Goal: Information Seeking & Learning: Find specific fact

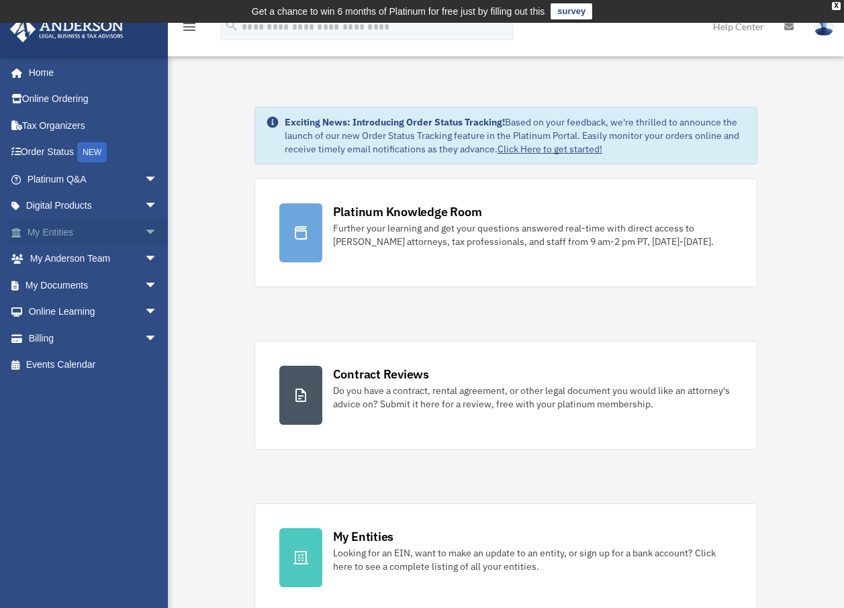
click at [73, 236] on link "My Entities arrow_drop_down" at bounding box center [93, 232] width 169 height 27
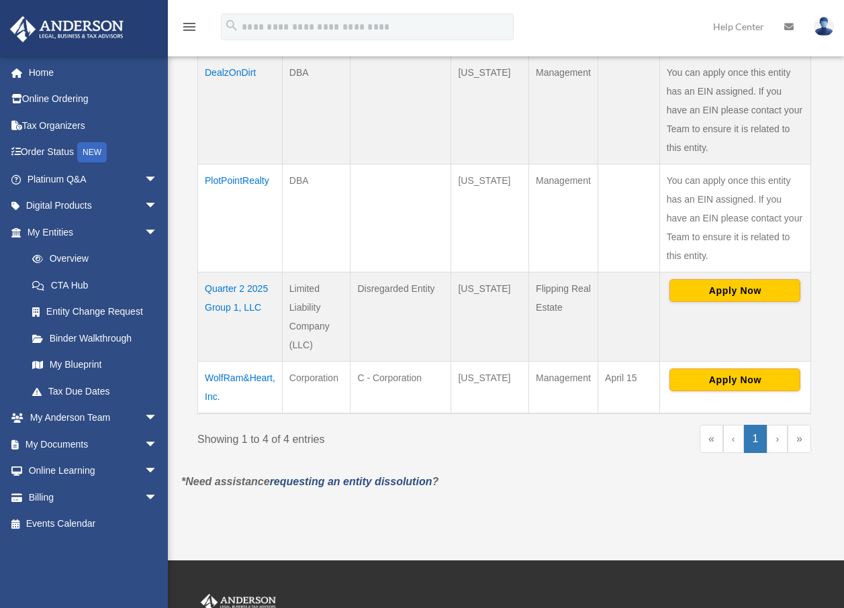
scroll to position [403, 0]
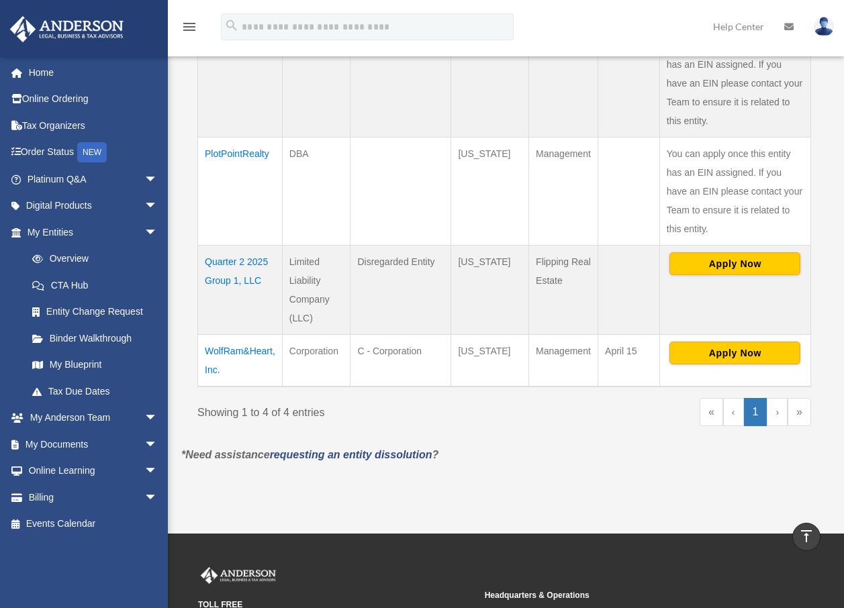
click at [247, 352] on td "WolfRam&Heart, Inc." at bounding box center [240, 361] width 85 height 52
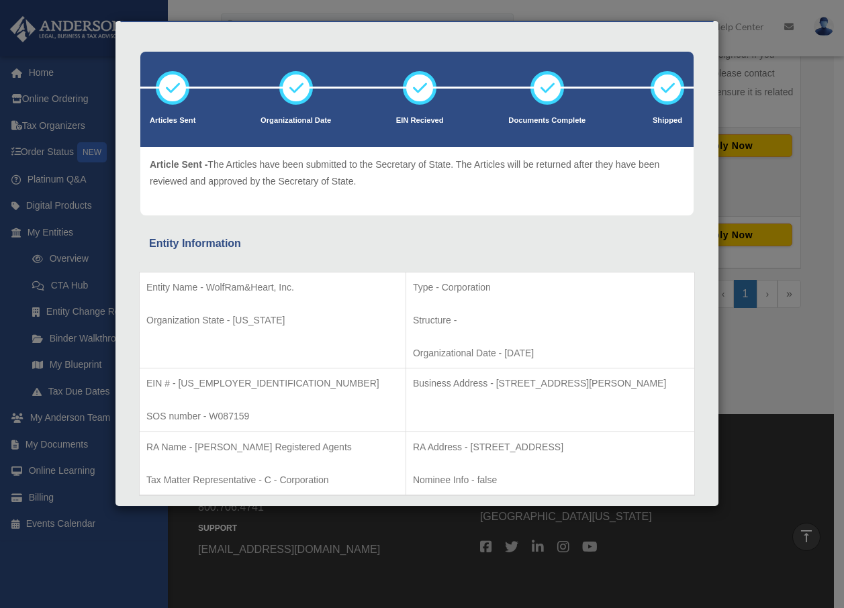
scroll to position [0, 0]
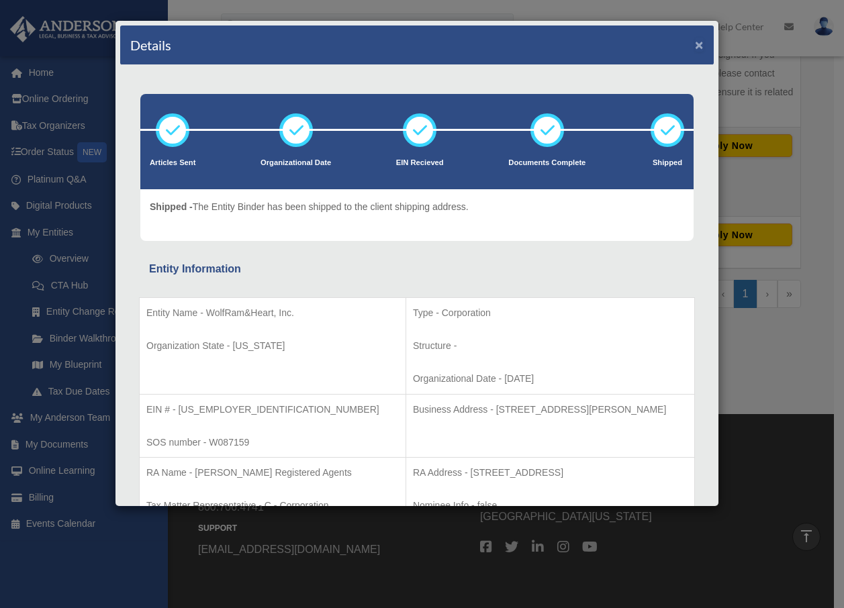
click at [695, 48] on button "×" at bounding box center [699, 45] width 9 height 14
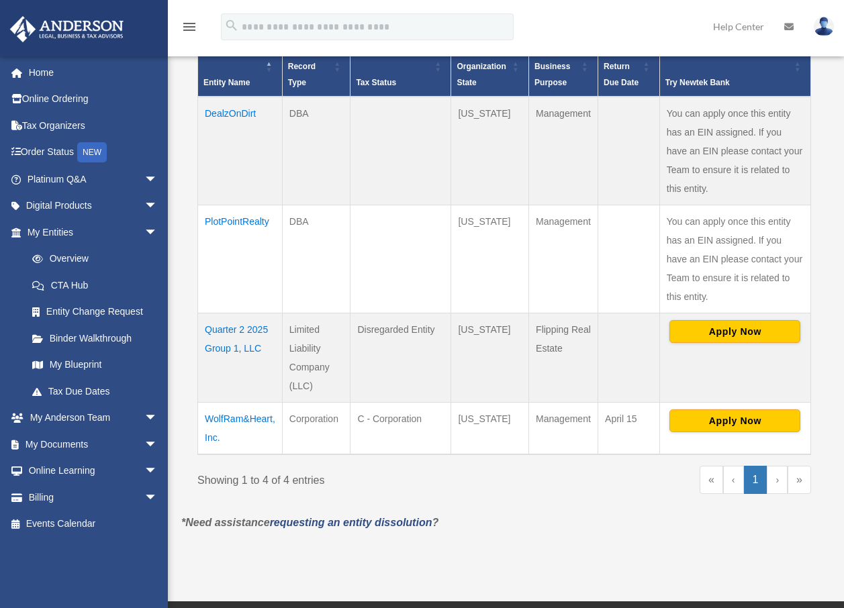
scroll to position [336, 0]
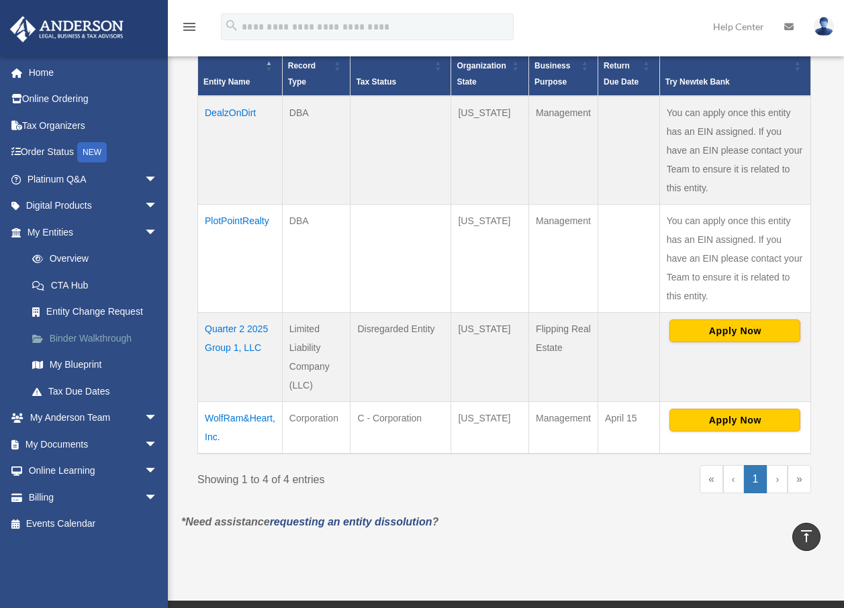
click at [130, 342] on link "Binder Walkthrough" at bounding box center [98, 338] width 159 height 27
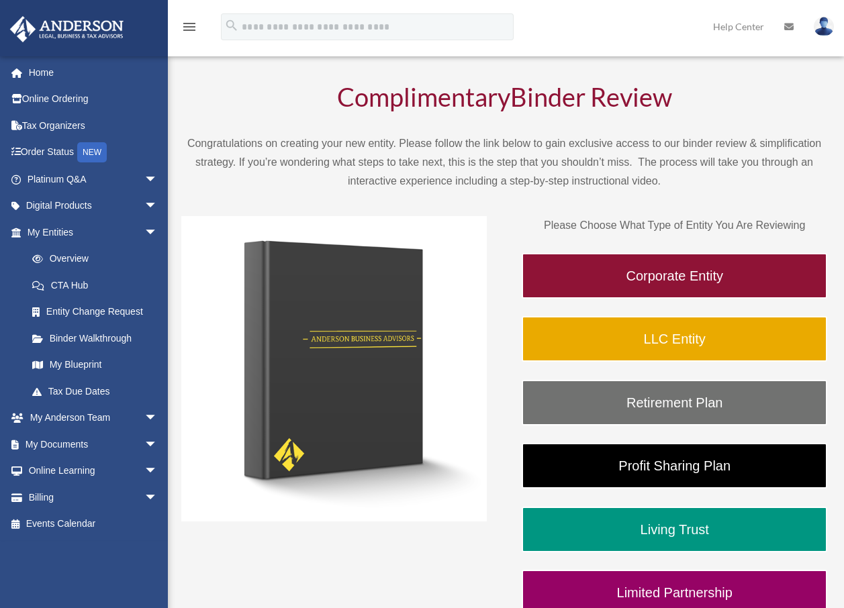
scroll to position [134, 0]
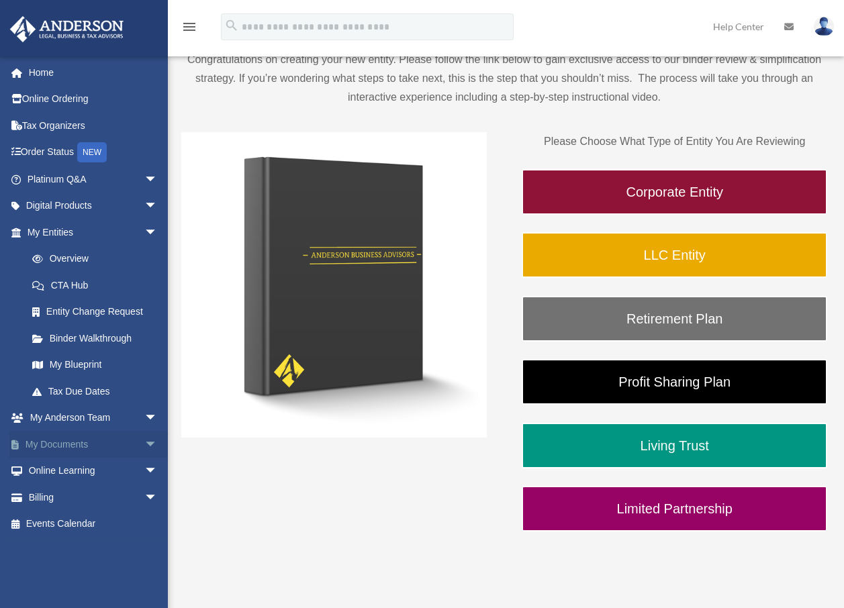
click at [144, 444] on span "arrow_drop_down" at bounding box center [157, 445] width 27 height 28
click at [87, 467] on link "Box" at bounding box center [98, 471] width 159 height 27
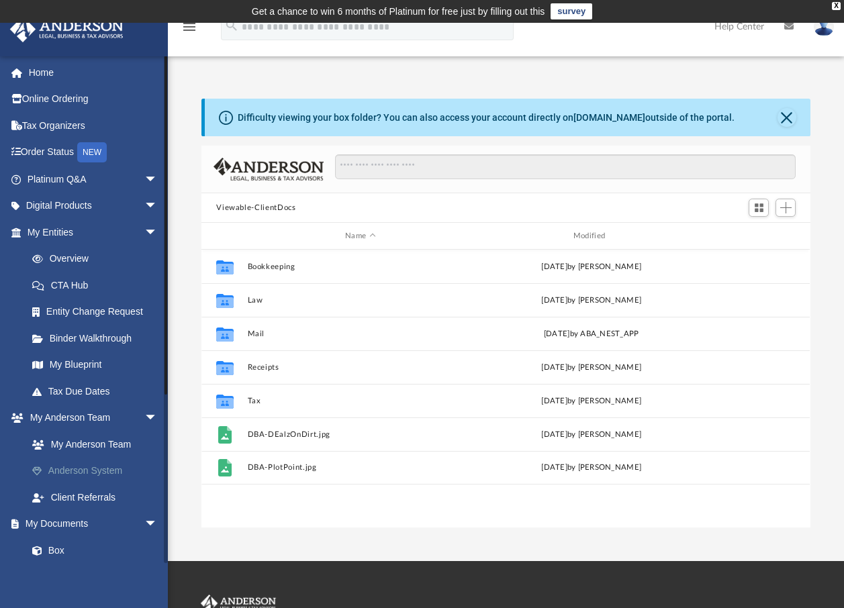
scroll to position [295, 599]
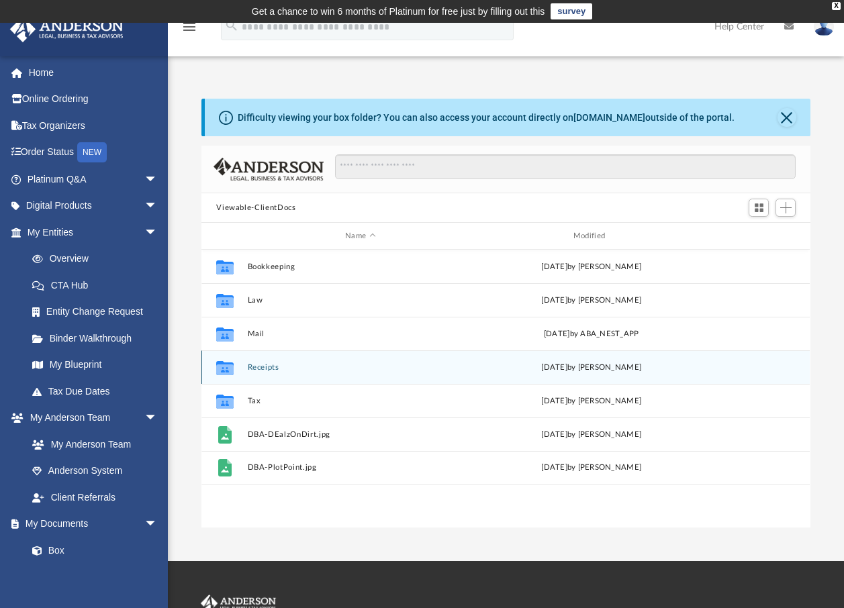
click at [341, 361] on div "Collaborated Folder Receipts [DATE] by [PERSON_NAME]" at bounding box center [505, 367] width 608 height 34
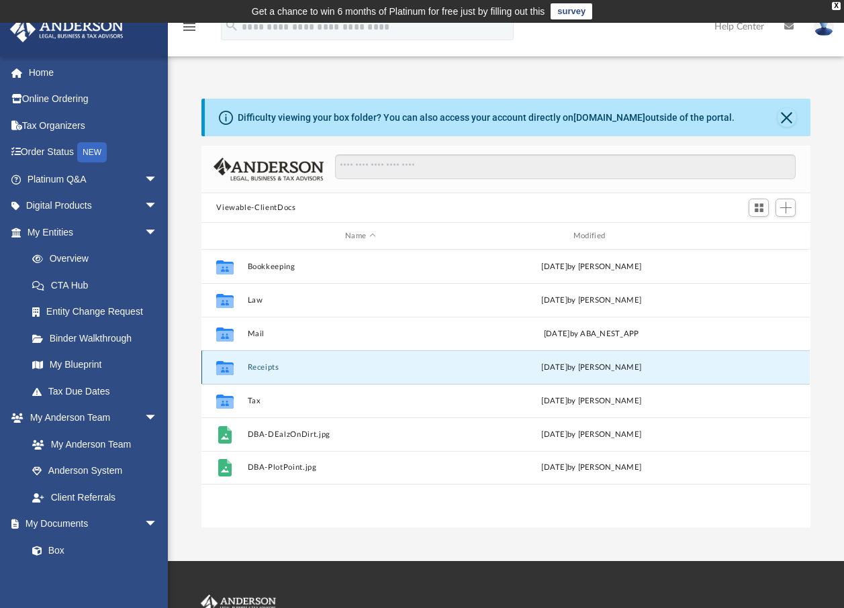
click at [341, 361] on div "Collaborated Folder Receipts [DATE] by [PERSON_NAME]" at bounding box center [505, 367] width 608 height 34
click at [265, 365] on button "Receipts" at bounding box center [361, 367] width 226 height 9
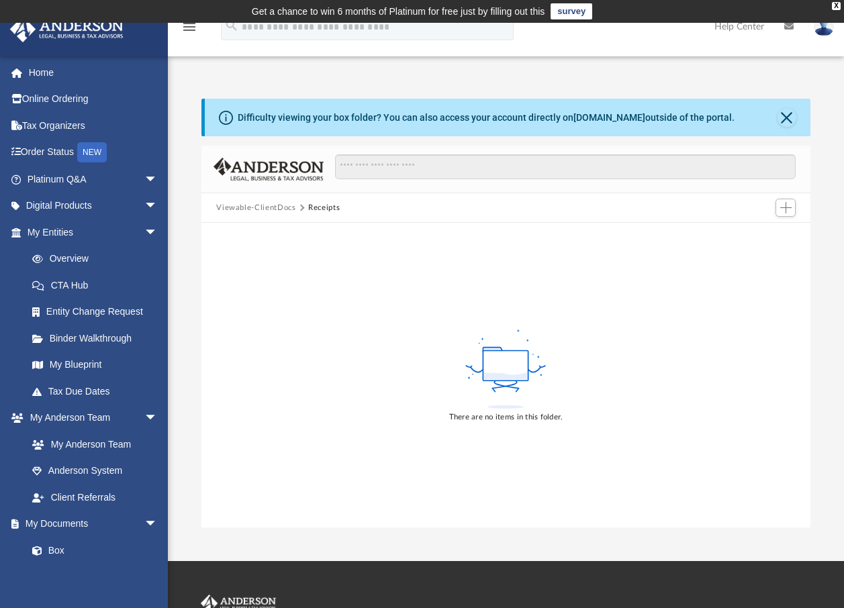
click at [265, 210] on button "Viewable-ClientDocs" at bounding box center [255, 208] width 79 height 12
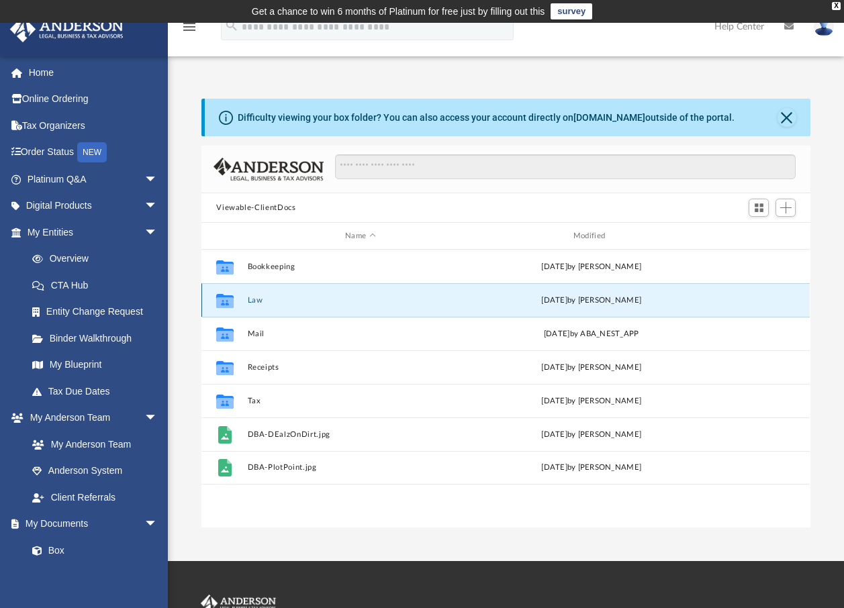
click at [251, 302] on button "Law" at bounding box center [361, 300] width 226 height 9
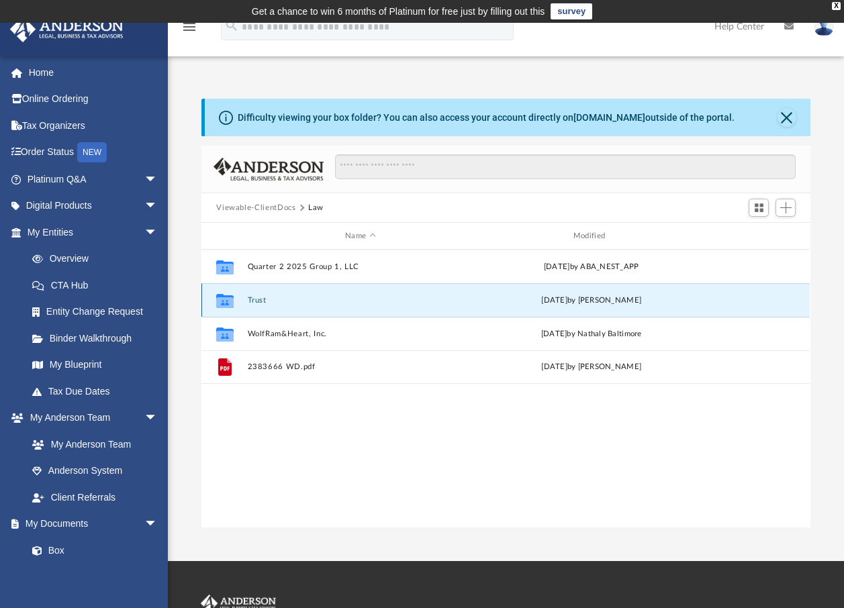
click at [256, 301] on button "Trust" at bounding box center [361, 300] width 226 height 9
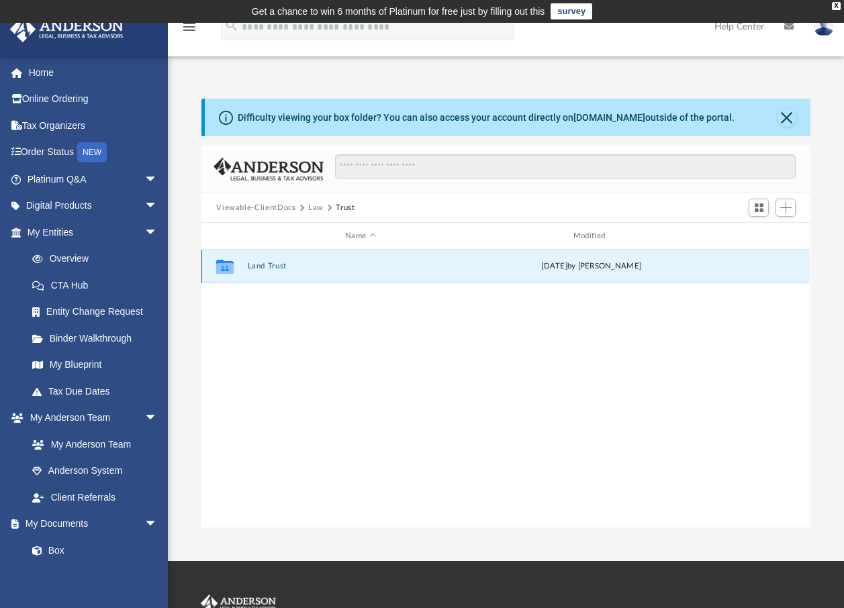
click at [267, 267] on button "Land Trust" at bounding box center [361, 266] width 226 height 9
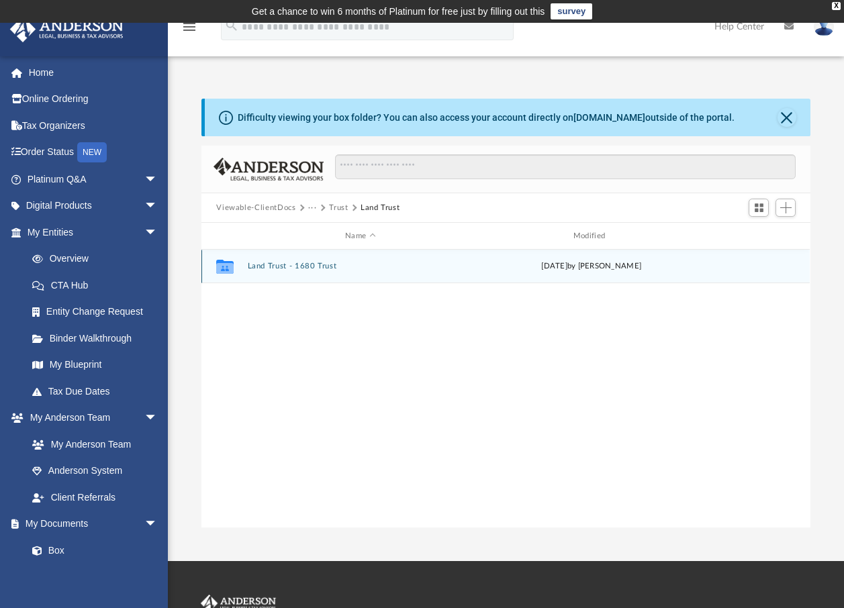
click at [286, 267] on button "Land Trust - 1680 Trust" at bounding box center [361, 266] width 226 height 9
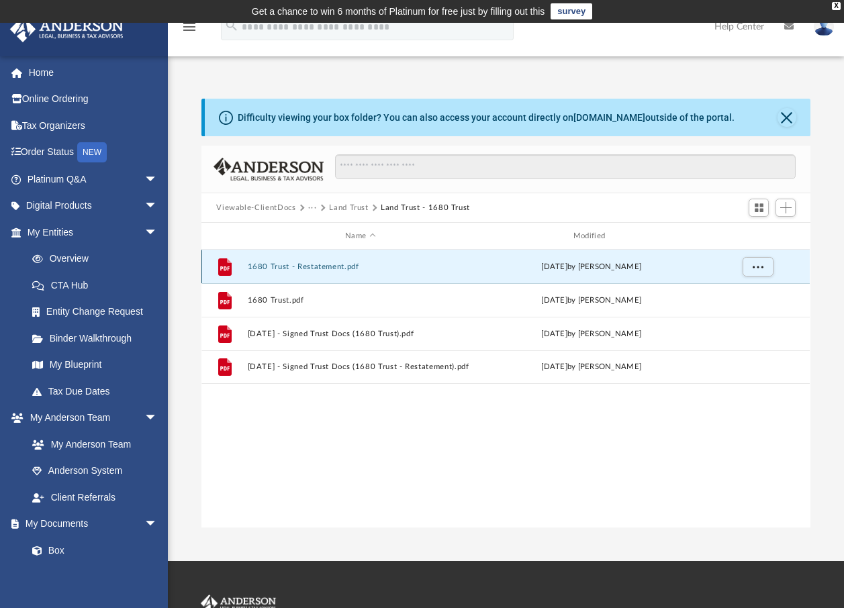
click at [320, 269] on button "1680 Trust - Restatement.pdf" at bounding box center [361, 266] width 226 height 9
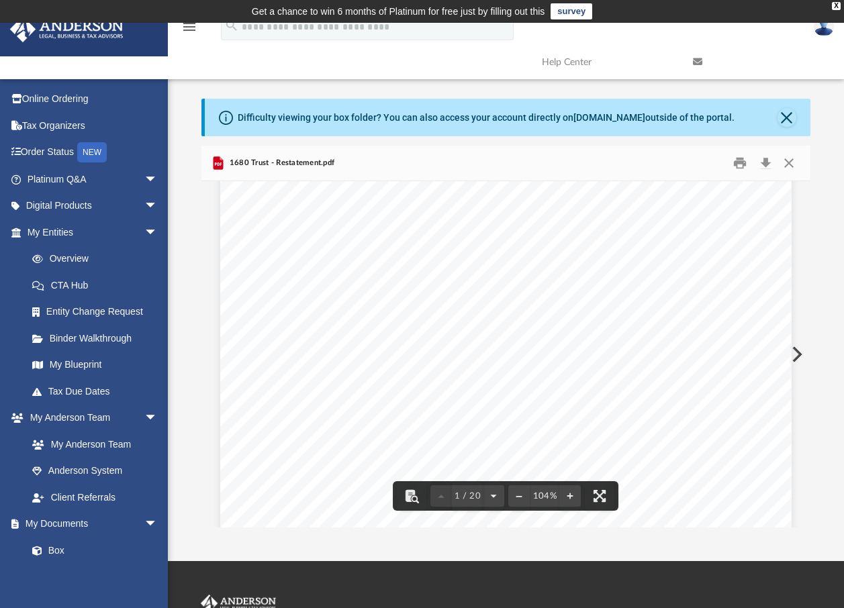
scroll to position [0, 0]
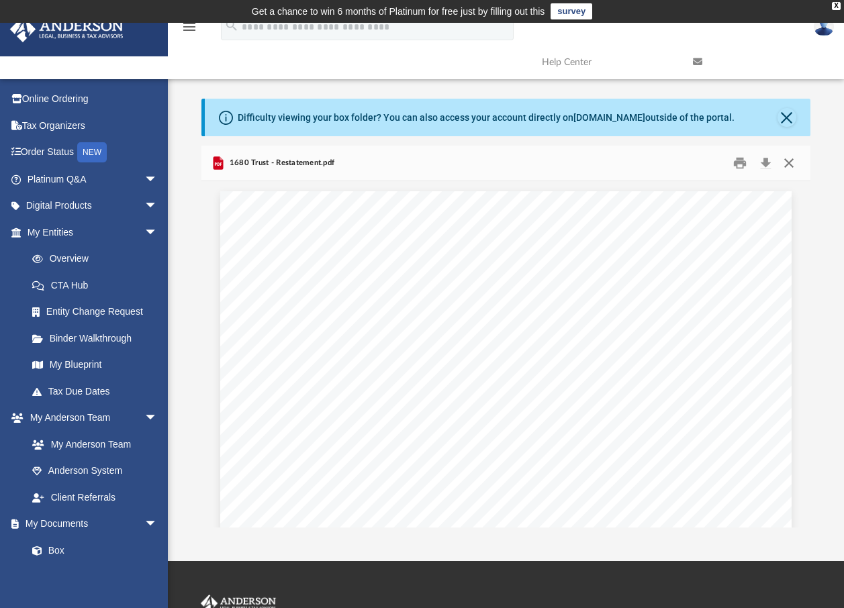
click at [787, 165] on button "Close" at bounding box center [789, 163] width 24 height 21
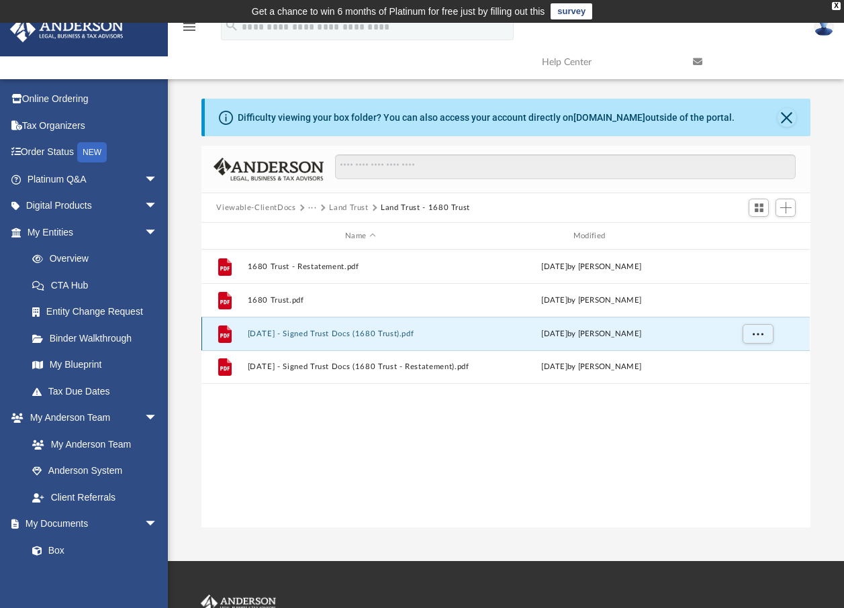
click at [403, 336] on button "[DATE] - Signed Trust Docs (1680 Trust).pdf" at bounding box center [361, 334] width 226 height 9
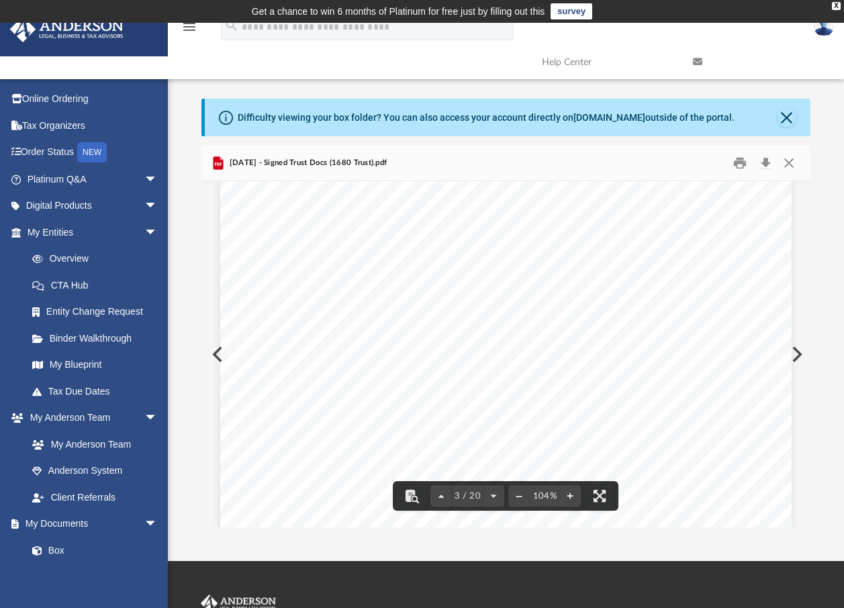
scroll to position [1611, 0]
click at [787, 161] on button "Close" at bounding box center [789, 163] width 24 height 21
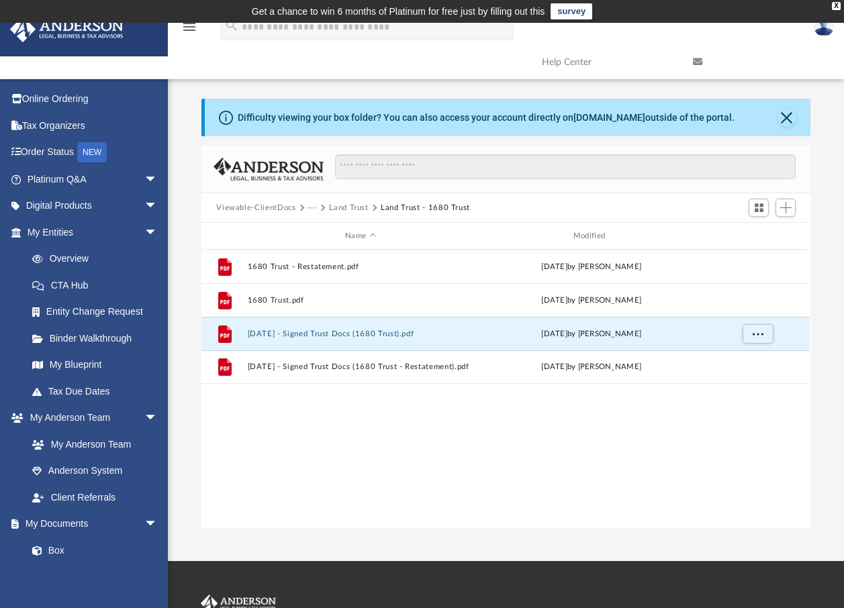
click at [312, 207] on button "···" at bounding box center [312, 208] width 9 height 12
click at [320, 231] on li "Law" at bounding box center [325, 231] width 18 height 14
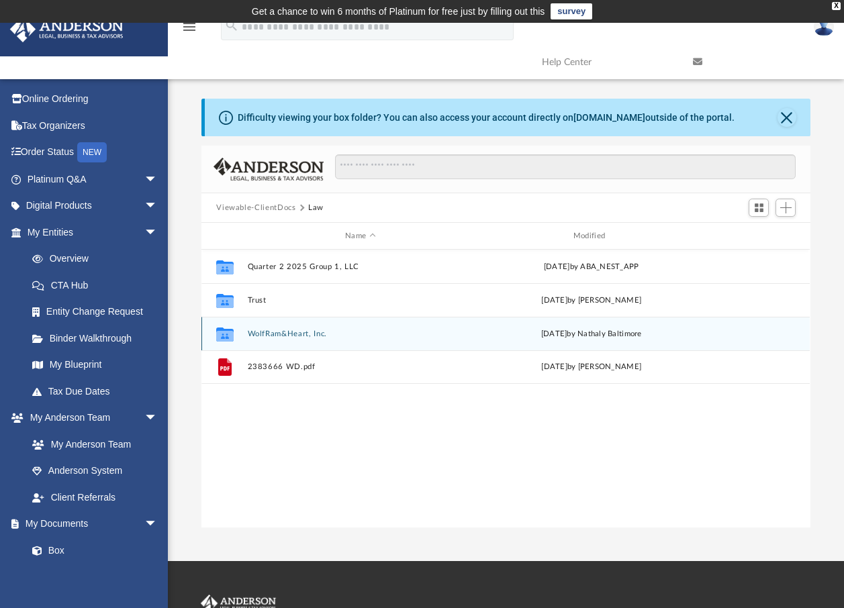
click at [293, 336] on button "WolfRam&Heart, Inc." at bounding box center [361, 334] width 226 height 9
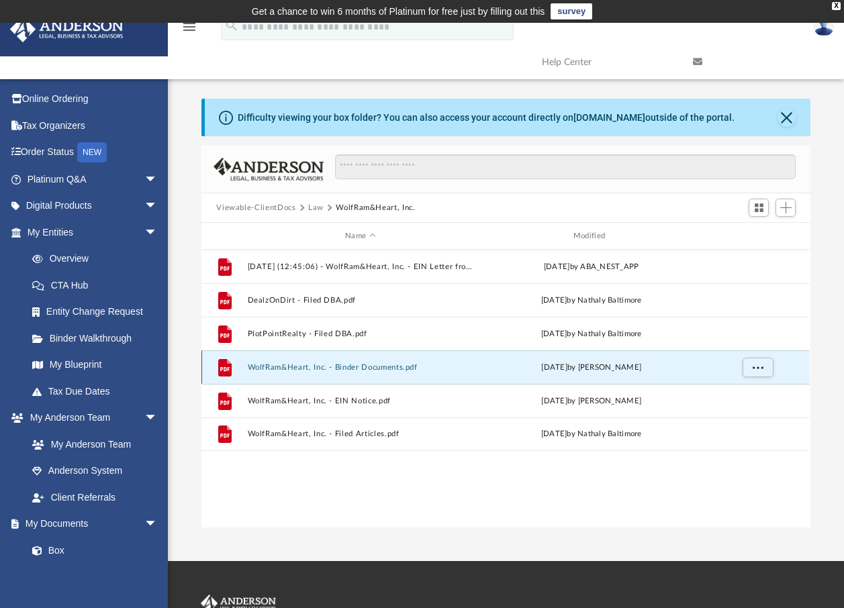
click at [354, 369] on button "WolfRam&Heart, Inc. - Binder Documents.pdf" at bounding box center [361, 367] width 226 height 9
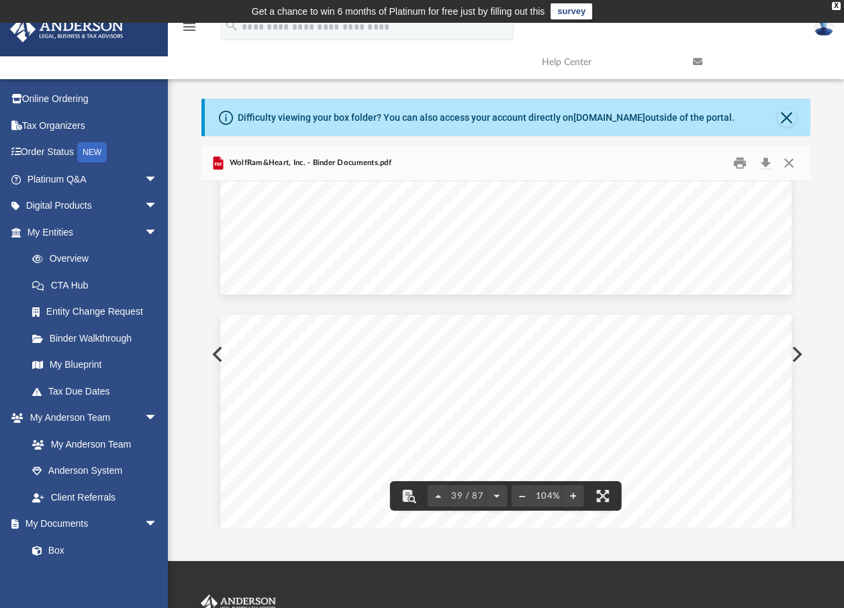
scroll to position [28733, 0]
click at [787, 161] on button "Close" at bounding box center [789, 163] width 24 height 21
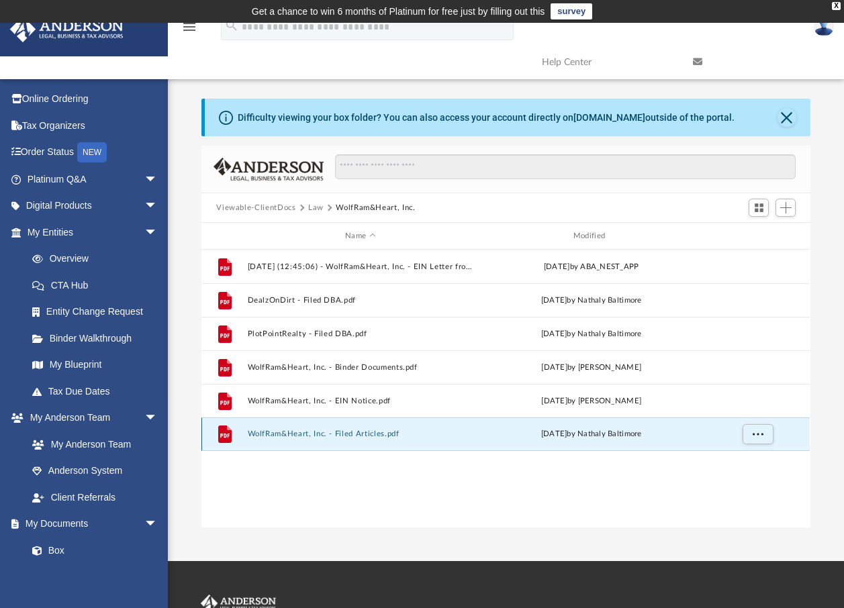
click at [369, 438] on button "WolfRam&Heart, Inc. - Filed Articles.pdf" at bounding box center [361, 434] width 226 height 9
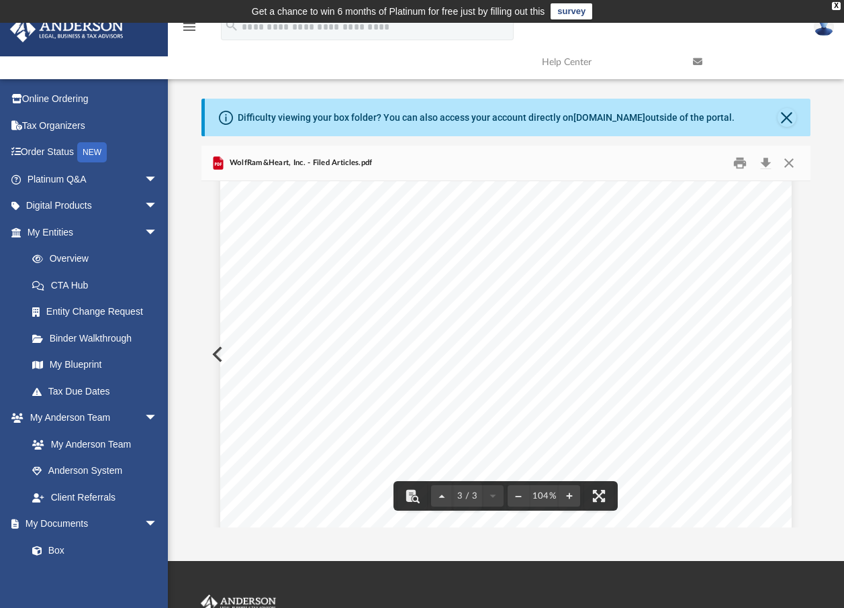
scroll to position [1932, 0]
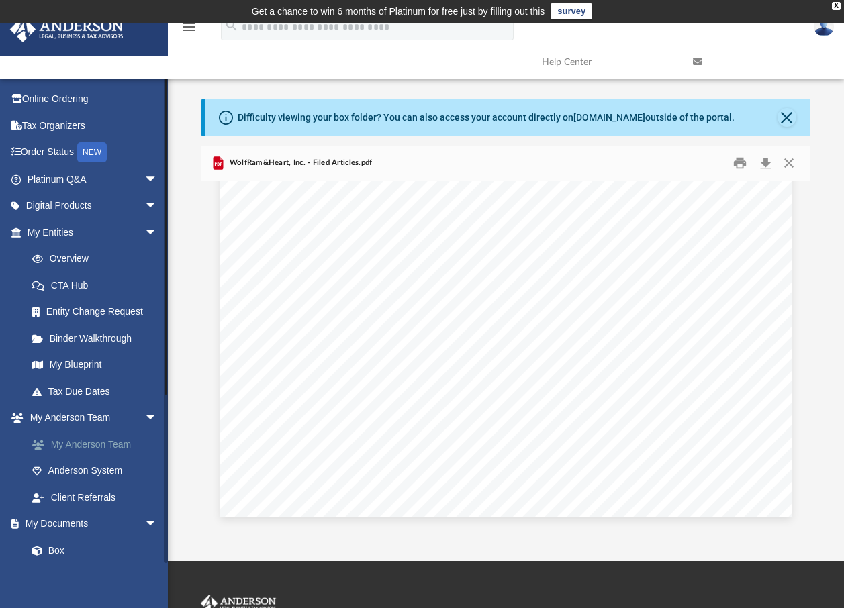
click at [105, 442] on link "My Anderson Team" at bounding box center [98, 444] width 159 height 27
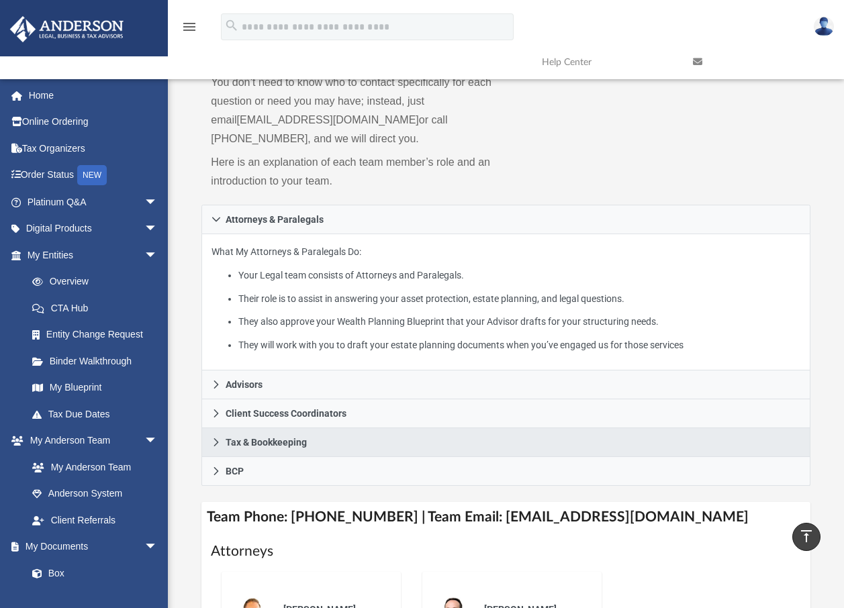
scroll to position [134, 0]
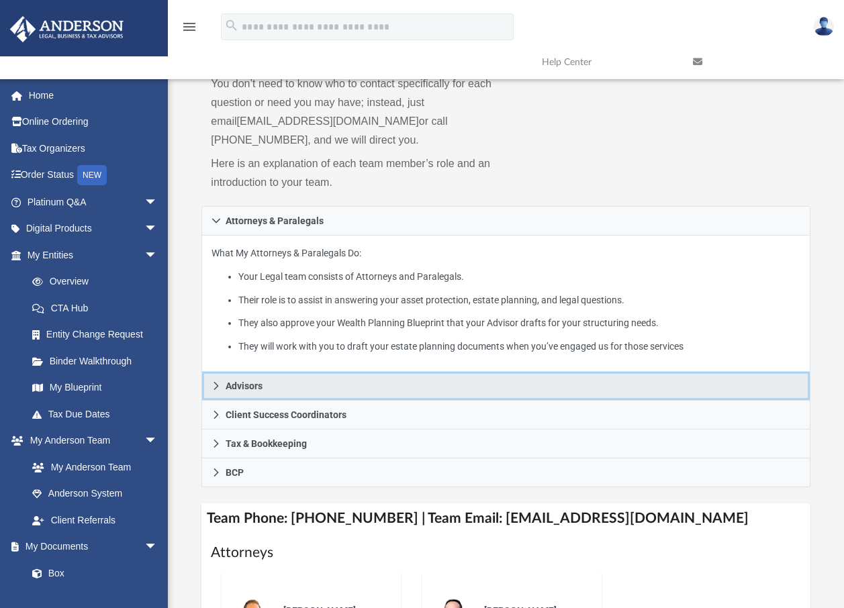
click at [216, 385] on icon at bounding box center [215, 385] width 9 height 9
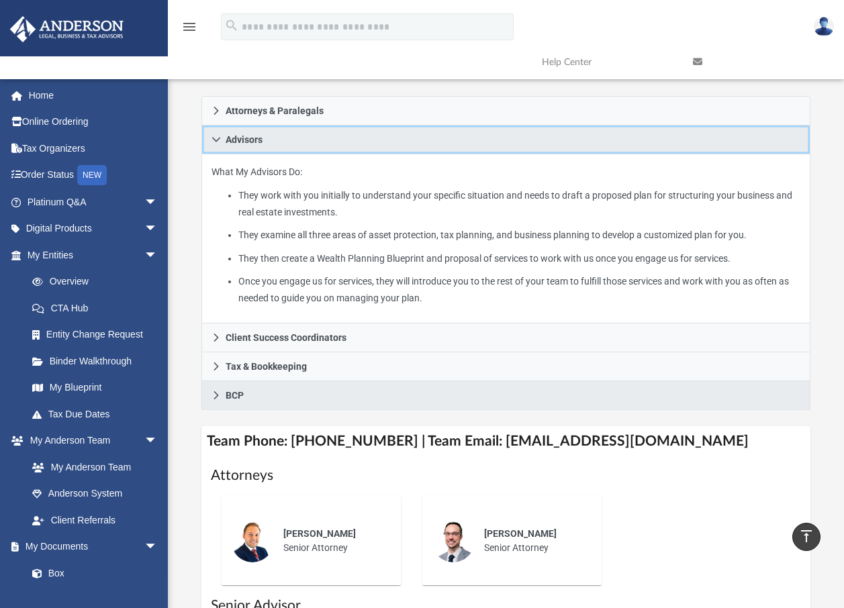
scroll to position [201, 0]
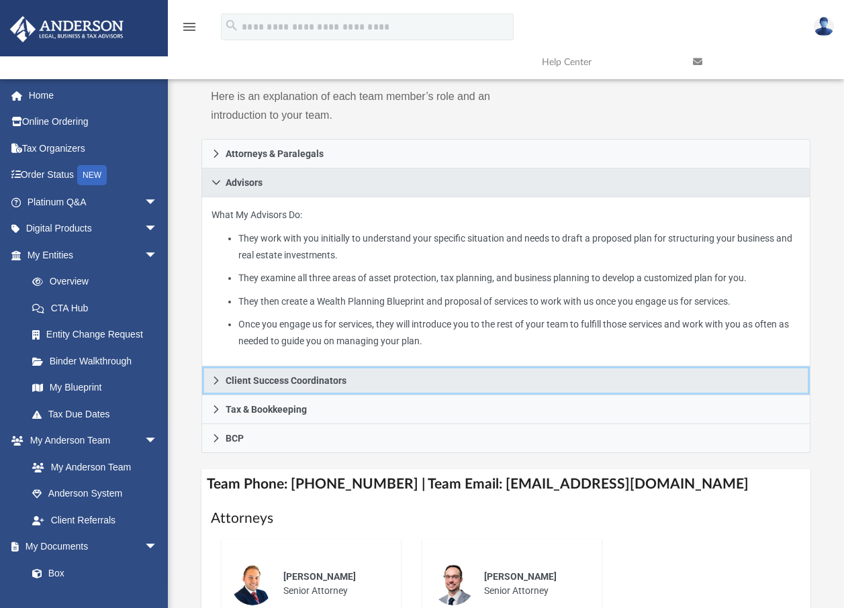
click at [212, 378] on icon at bounding box center [215, 380] width 9 height 9
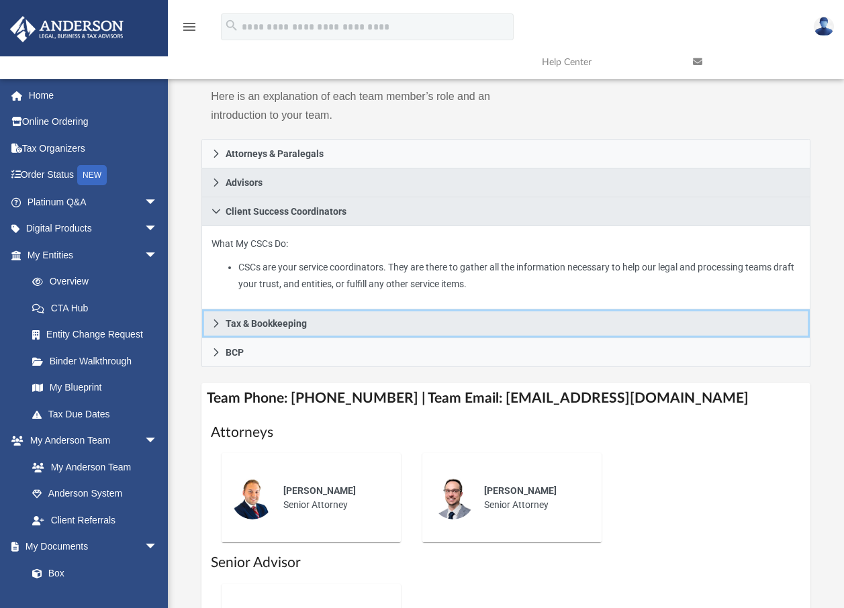
click at [219, 326] on icon at bounding box center [215, 323] width 9 height 9
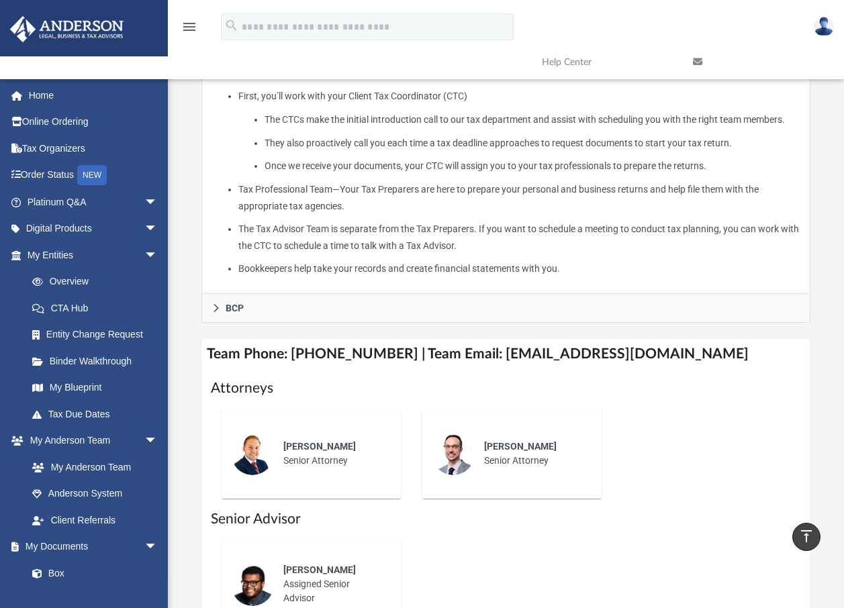
scroll to position [336, 0]
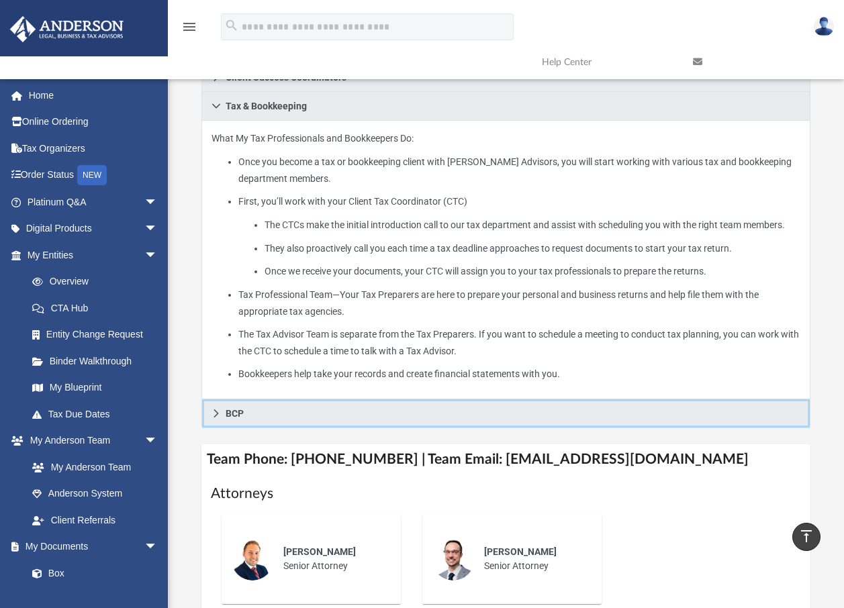
click at [218, 414] on icon at bounding box center [216, 414] width 5 height 8
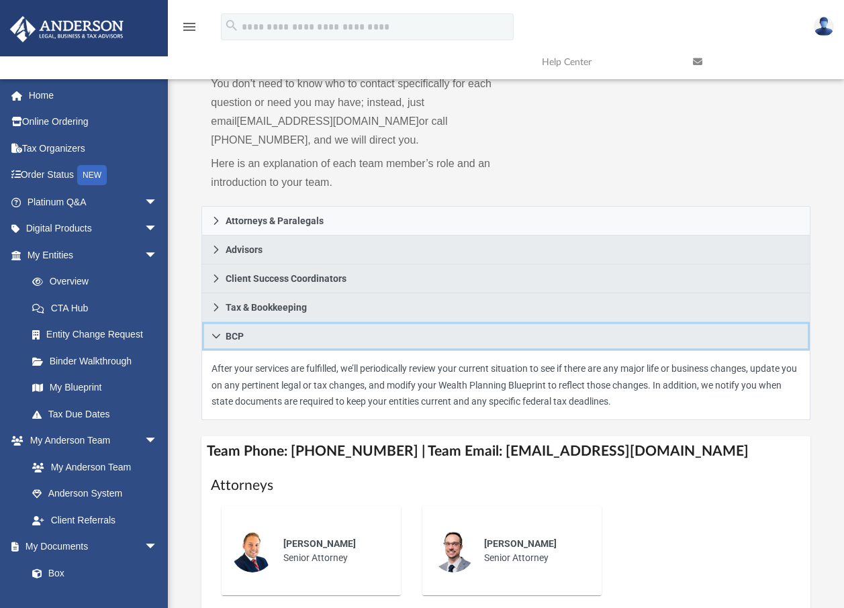
scroll to position [201, 0]
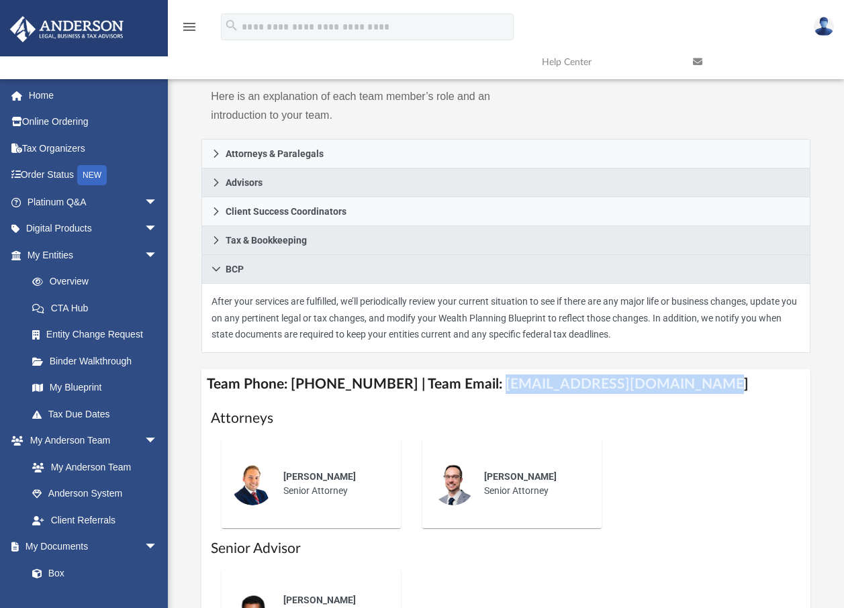
drag, startPoint x: 477, startPoint y: 385, endPoint x: 675, endPoint y: 389, distance: 198.1
click at [675, 389] on h4 "Team Phone: [PHONE_NUMBER] | Team Email: [EMAIL_ADDRESS][DOMAIN_NAME]" at bounding box center [505, 384] width 608 height 30
copy h4 "[EMAIL_ADDRESS][DOMAIN_NAME]"
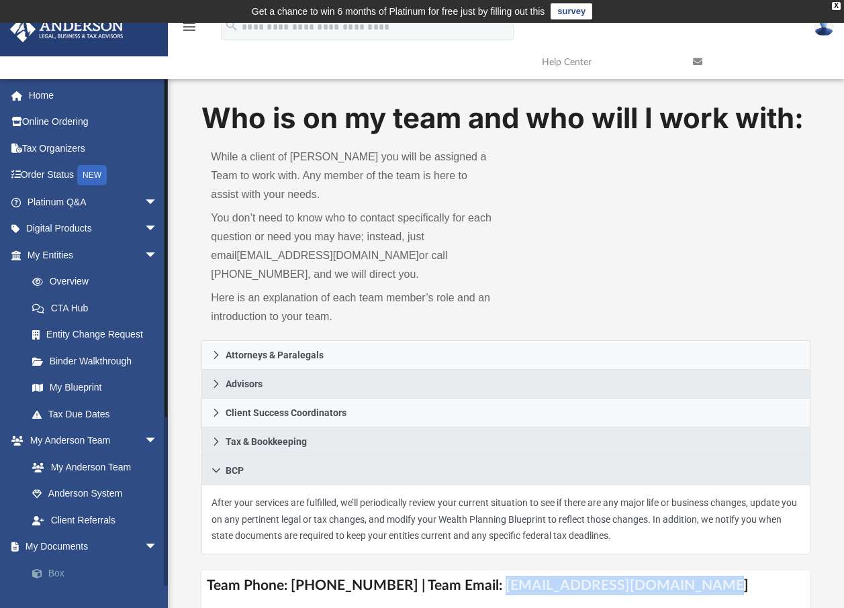
click at [63, 569] on link "Box" at bounding box center [98, 573] width 159 height 27
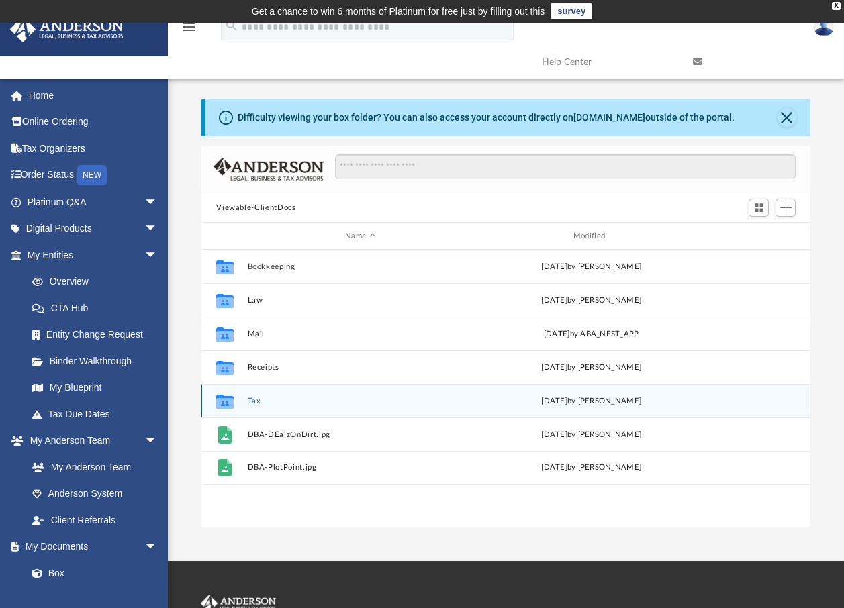
scroll to position [295, 599]
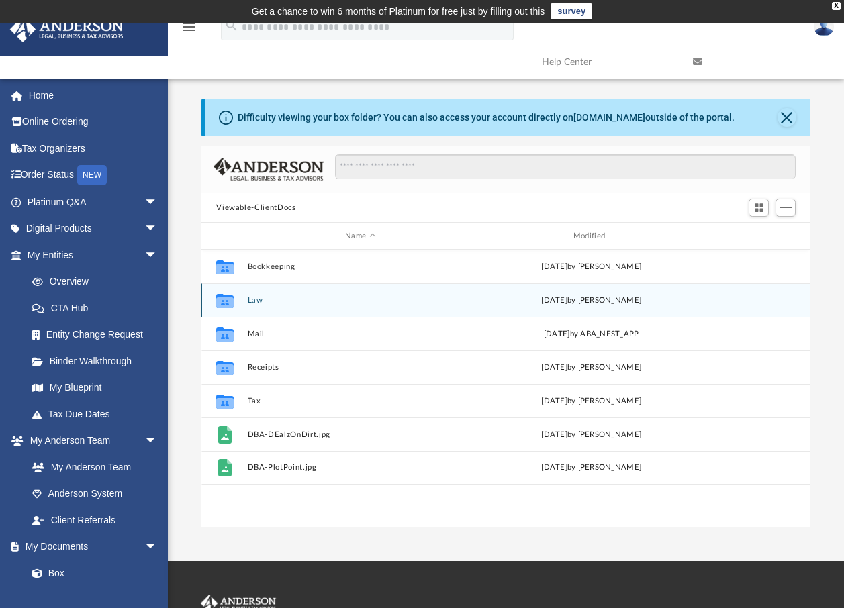
click at [254, 298] on button "Law" at bounding box center [361, 300] width 226 height 9
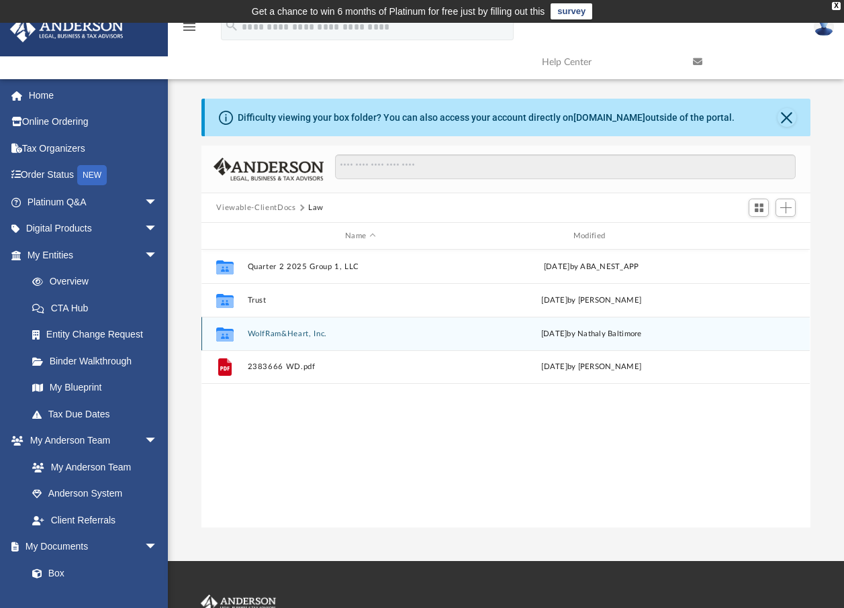
click at [281, 334] on button "WolfRam&Heart, Inc." at bounding box center [361, 334] width 226 height 9
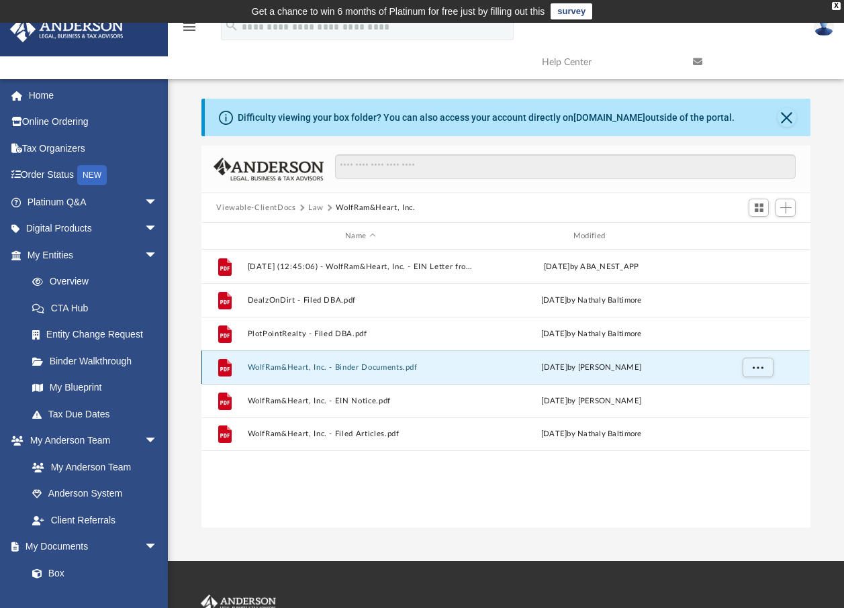
click at [345, 372] on button "WolfRam&Heart, Inc. - Binder Documents.pdf" at bounding box center [361, 367] width 226 height 9
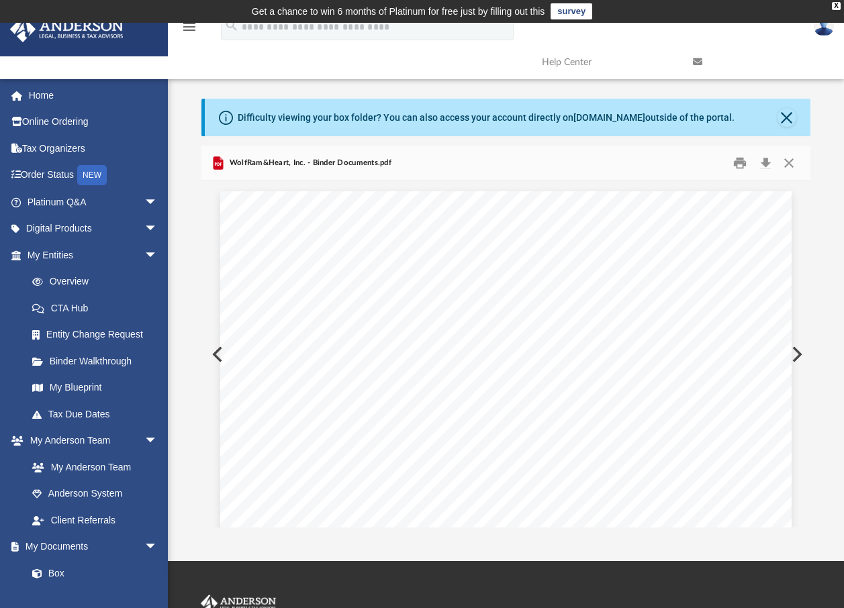
scroll to position [28860, 0]
drag, startPoint x: 375, startPoint y: 164, endPoint x: 312, endPoint y: 161, distance: 63.2
click at [312, 161] on span "WolfRam&Heart, Inc. - Binder Documents.pdf" at bounding box center [308, 163] width 164 height 12
copy span "Binder Document"
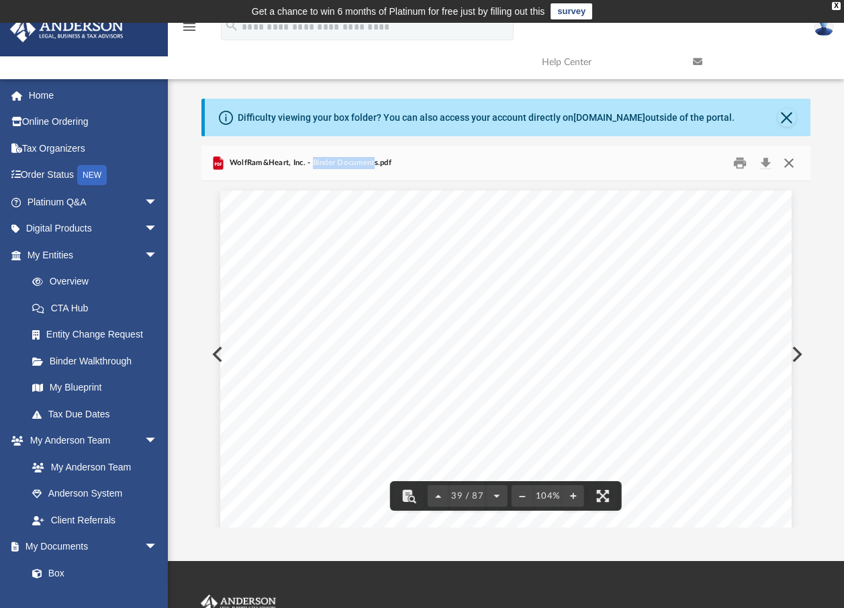
click at [787, 162] on button "Close" at bounding box center [789, 163] width 24 height 21
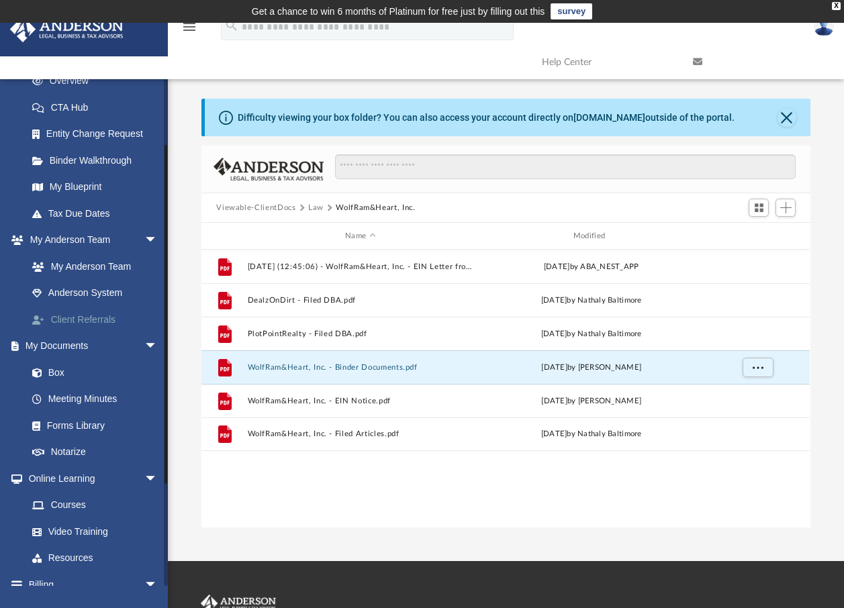
scroll to position [201, 0]
click at [87, 187] on link "My Blueprint" at bounding box center [98, 186] width 159 height 27
